Goal: Information Seeking & Learning: Learn about a topic

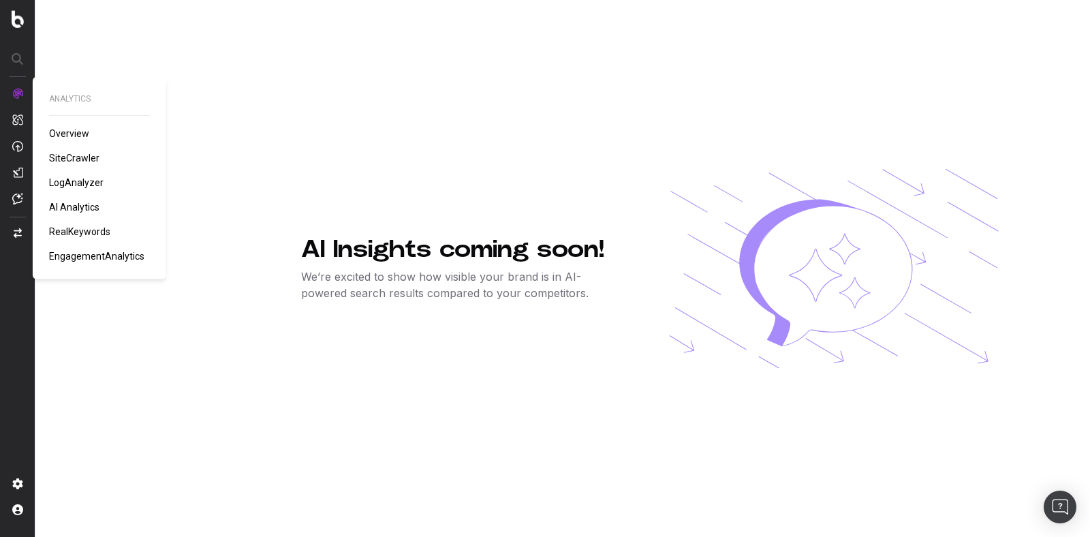
click at [91, 157] on span "SiteCrawler" at bounding box center [74, 158] width 50 height 11
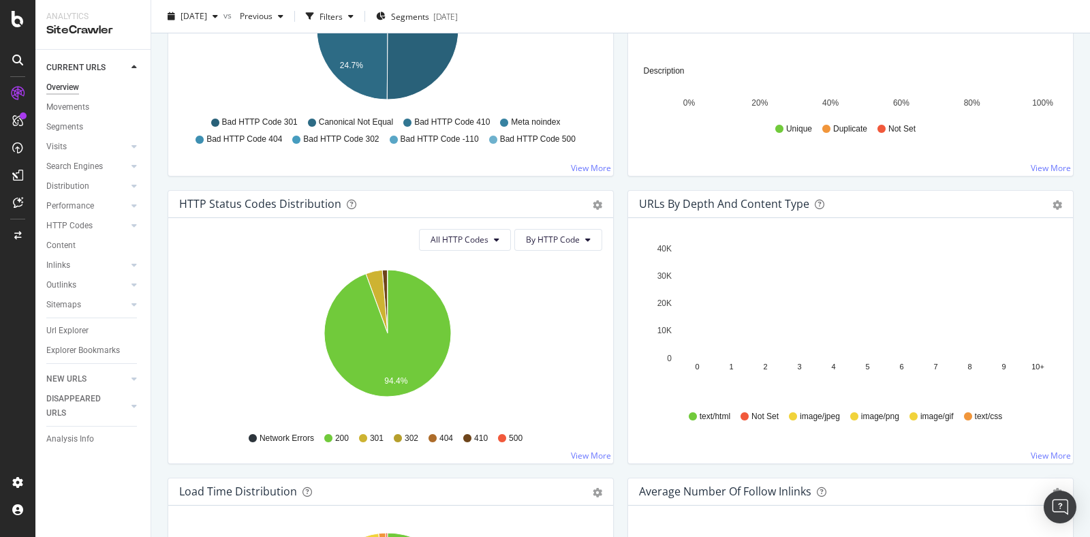
scroll to position [589, 0]
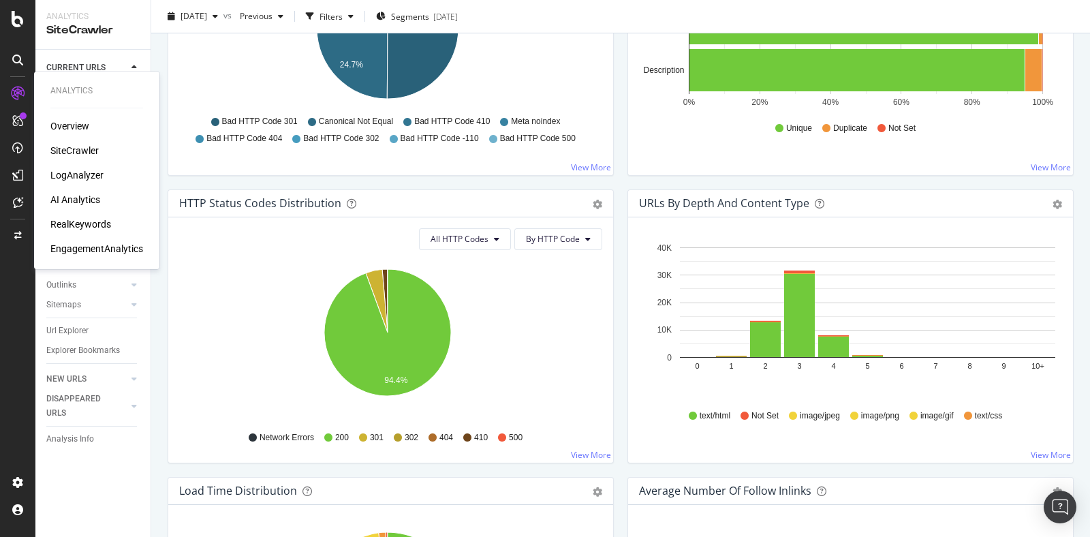
click at [92, 177] on div "LogAnalyzer" at bounding box center [76, 175] width 53 height 14
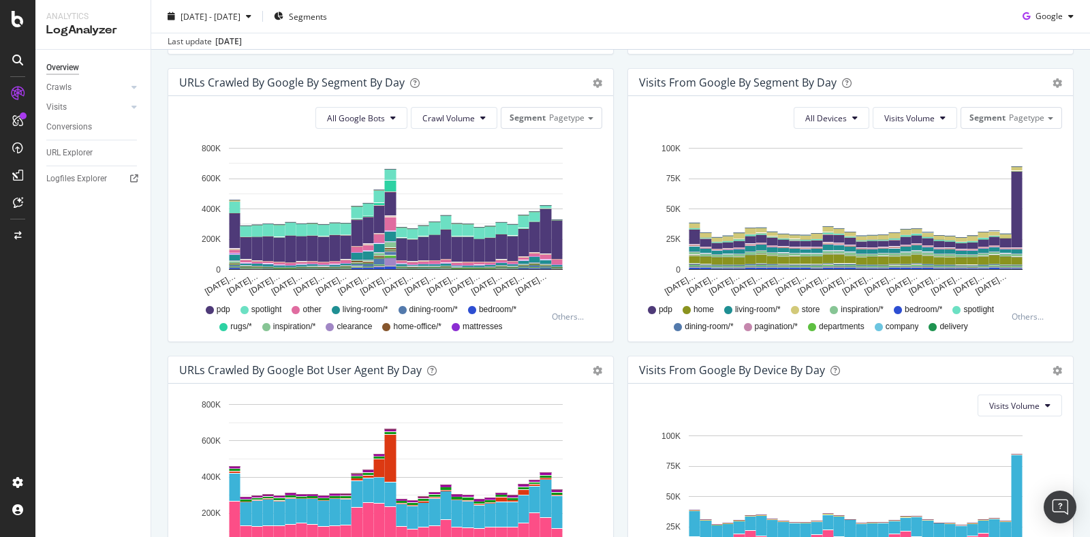
scroll to position [431, 0]
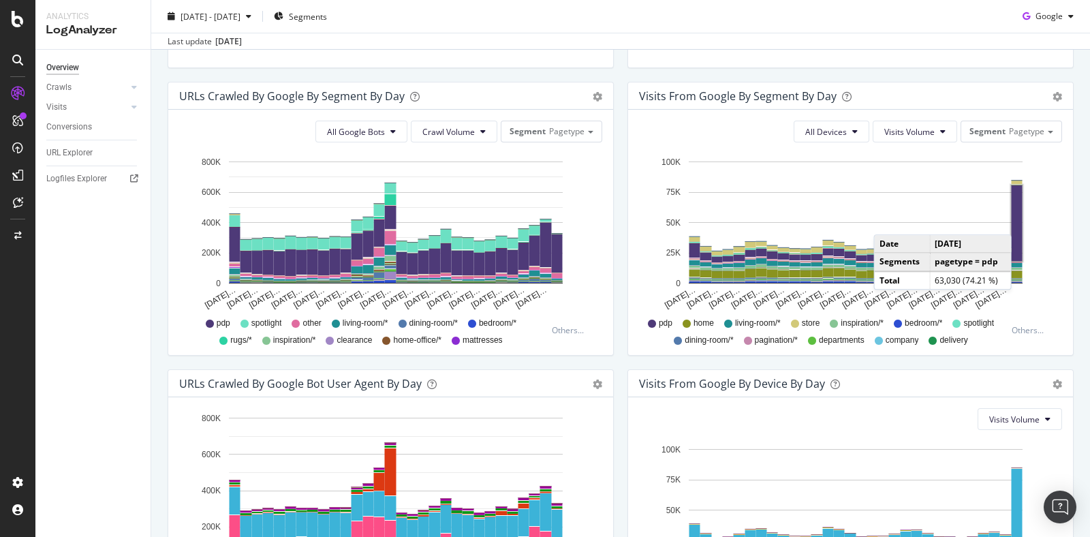
click at [1012, 220] on rect "A chart." at bounding box center [1016, 223] width 11 height 76
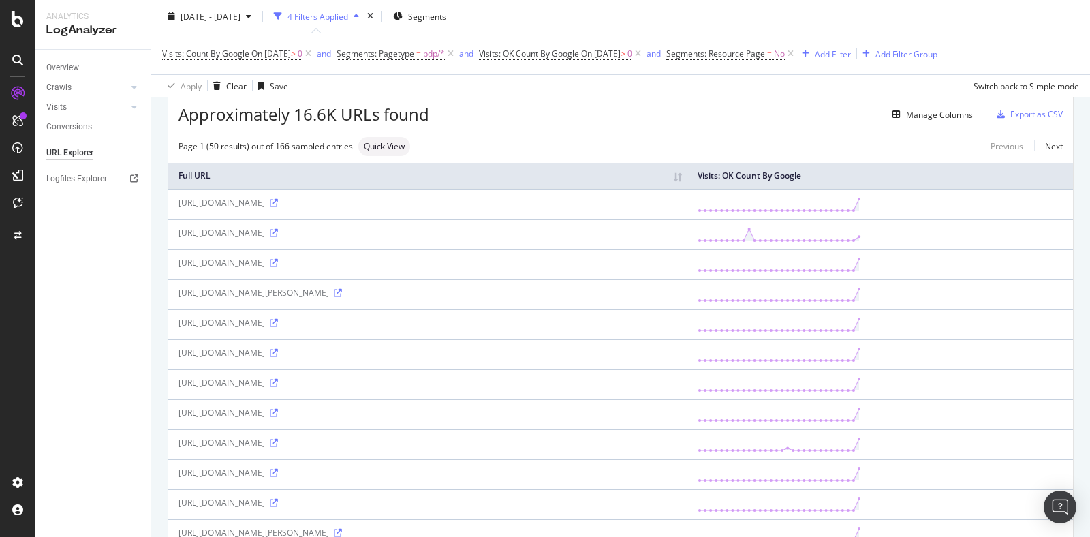
scroll to position [69, 0]
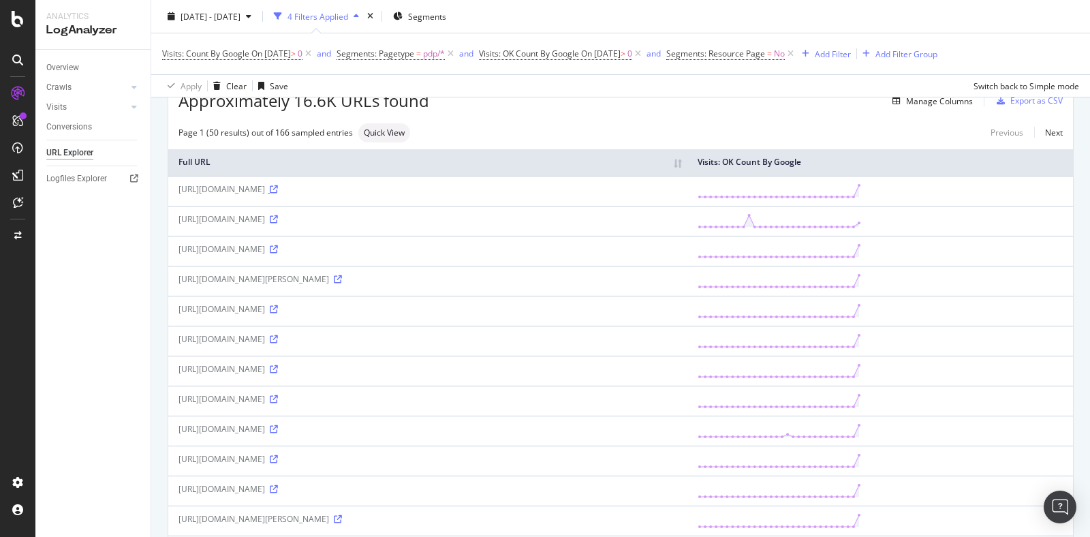
click at [278, 189] on icon at bounding box center [274, 189] width 8 height 8
click at [278, 221] on icon at bounding box center [274, 219] width 8 height 8
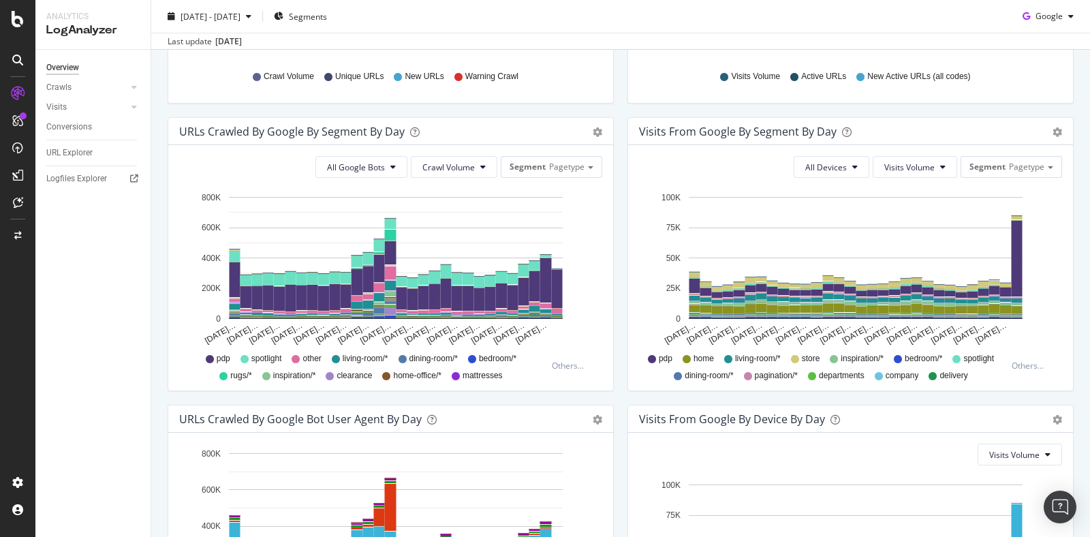
scroll to position [395, 0]
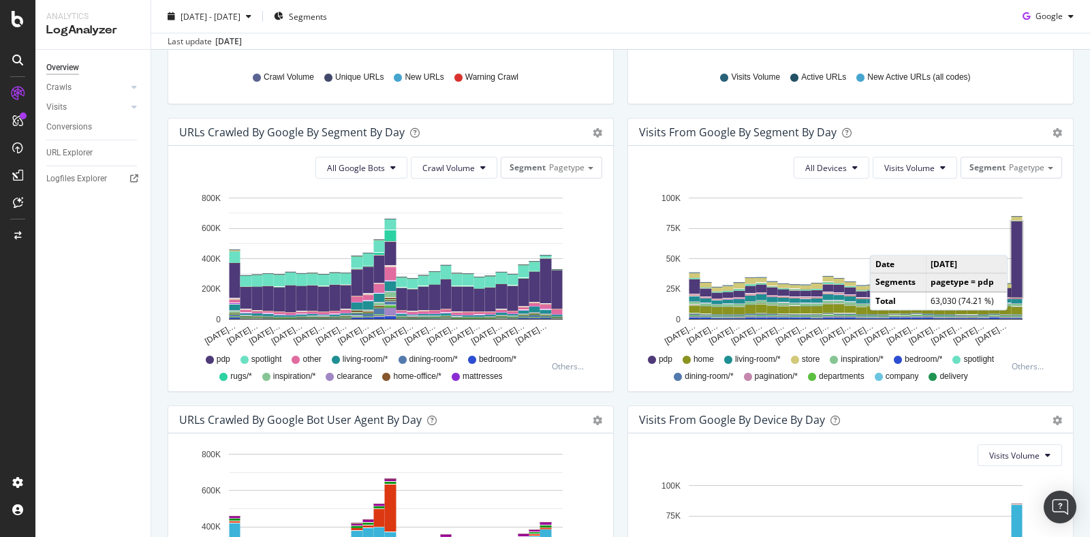
click at [1011, 241] on rect "A chart." at bounding box center [1016, 259] width 11 height 76
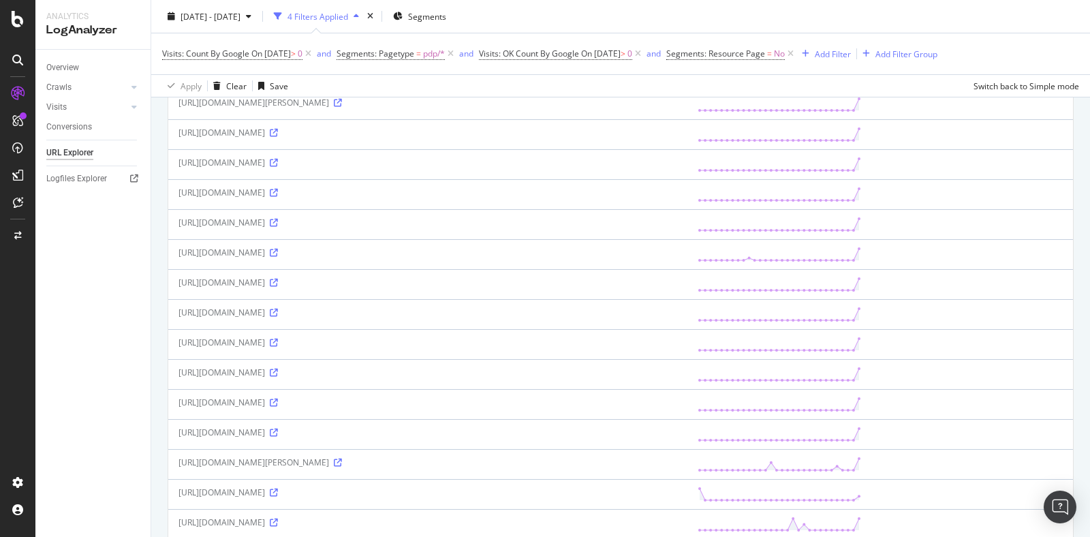
scroll to position [726, 0]
click at [278, 308] on icon at bounding box center [274, 312] width 8 height 8
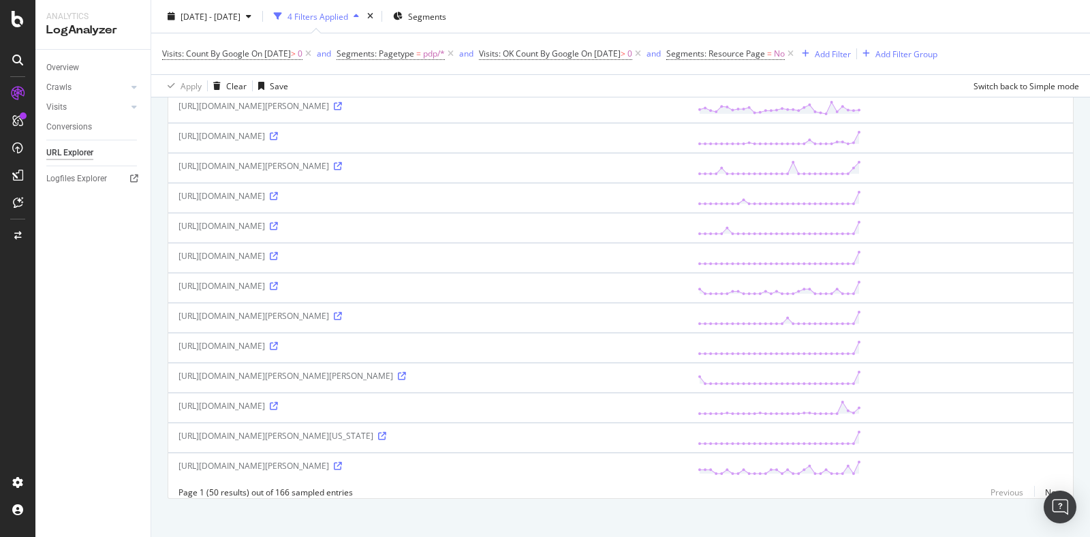
scroll to position [1276, 0]
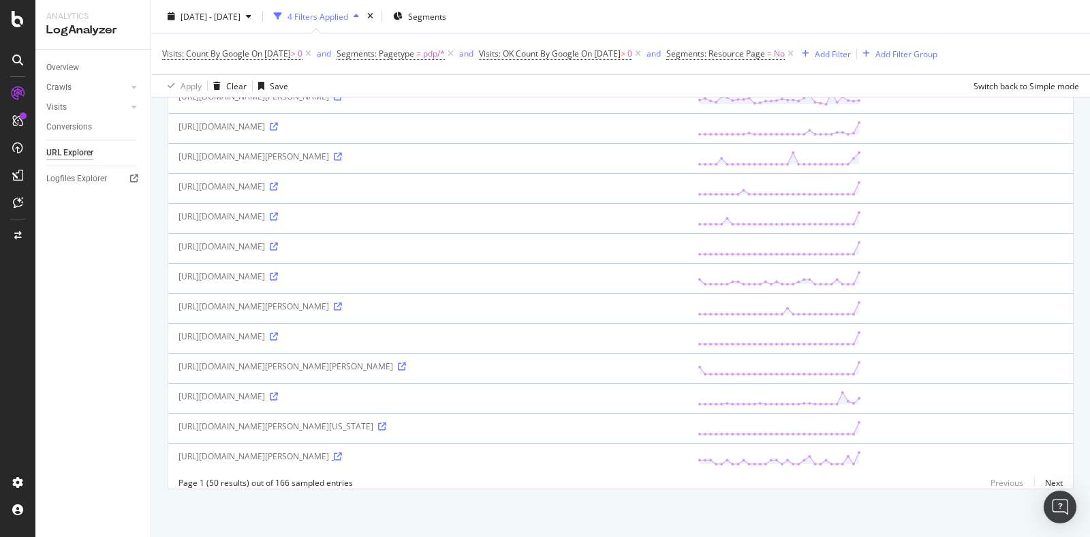
click at [342, 452] on icon at bounding box center [338, 456] width 8 height 8
